Goal: Task Accomplishment & Management: Complete application form

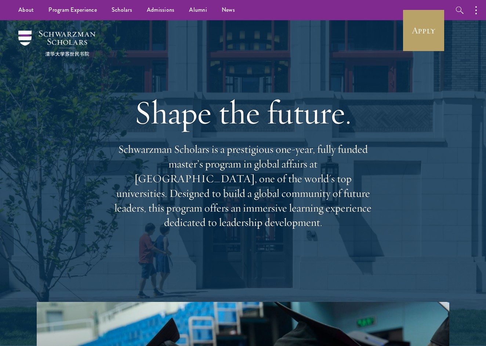
click at [170, 119] on h1 "Shape the future." at bounding box center [243, 112] width 265 height 41
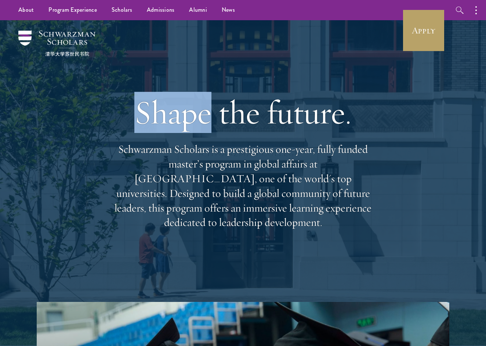
click at [170, 119] on h1 "Shape the future." at bounding box center [243, 112] width 265 height 41
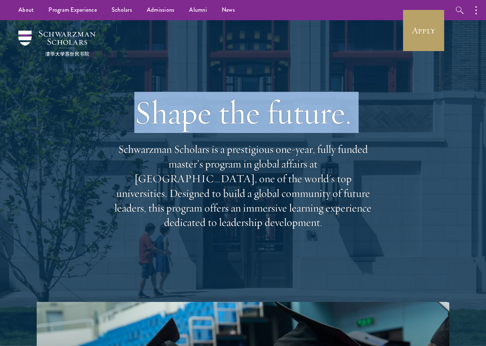
click at [170, 119] on h1 "Shape the future." at bounding box center [243, 112] width 265 height 41
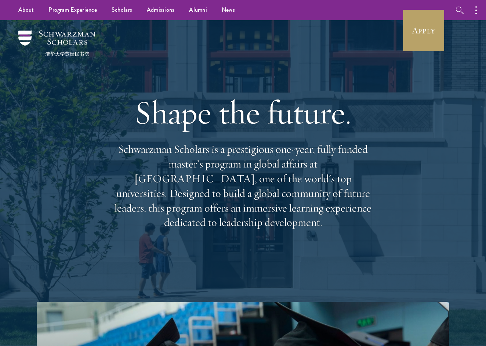
click at [150, 113] on h1 "Shape the future." at bounding box center [243, 112] width 265 height 41
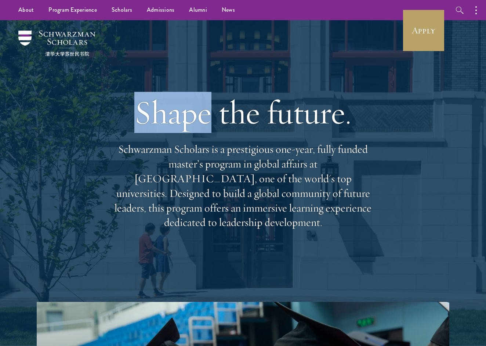
click at [150, 113] on h1 "Shape the future." at bounding box center [243, 112] width 265 height 41
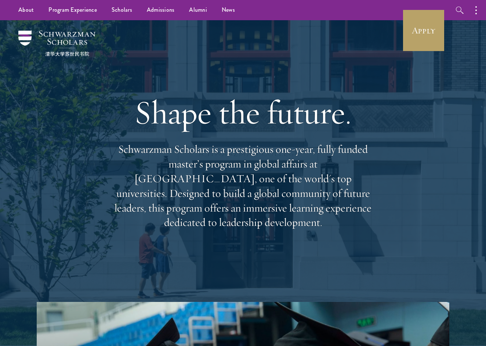
click at [240, 112] on h1 "Shape the future." at bounding box center [243, 112] width 265 height 41
click at [283, 120] on h1 "Shape the future." at bounding box center [243, 112] width 265 height 41
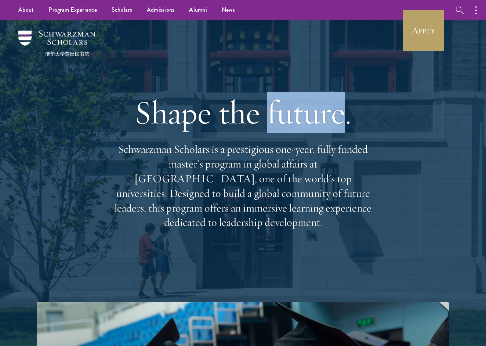
click at [283, 120] on h1 "Shape the future." at bounding box center [243, 112] width 265 height 41
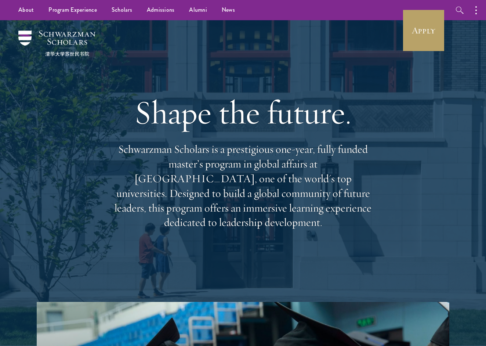
click at [147, 111] on h1 "Shape the future." at bounding box center [243, 112] width 265 height 41
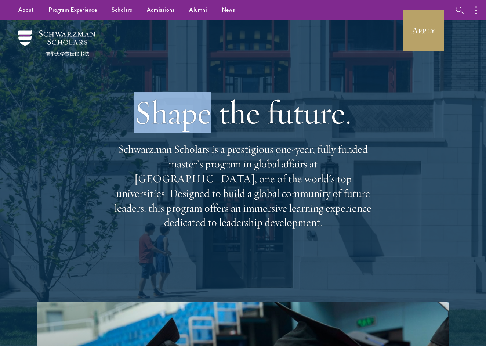
click at [147, 111] on h1 "Shape the future." at bounding box center [243, 112] width 265 height 41
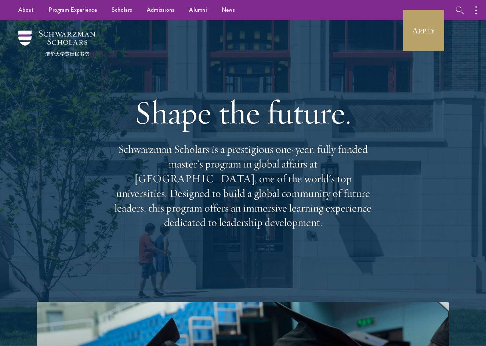
click at [130, 114] on h1 "Shape the future." at bounding box center [243, 112] width 265 height 41
click at [440, 33] on link "Apply" at bounding box center [423, 30] width 41 height 41
